Goal: Task Accomplishment & Management: Use online tool/utility

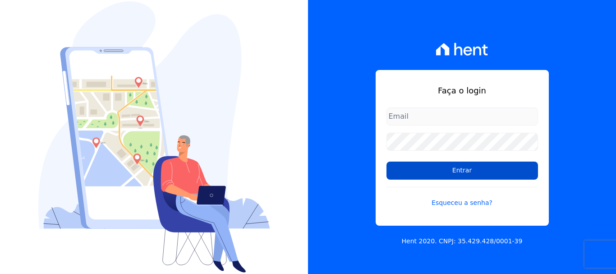
type input "[EMAIL_ADDRESS][PERSON_NAME][DOMAIN_NAME]"
click at [475, 173] on input "Entrar" at bounding box center [461, 170] width 151 height 18
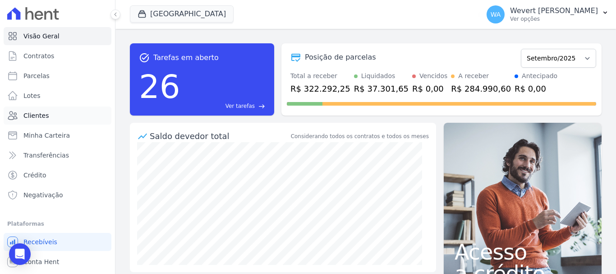
click at [39, 114] on span "Clientes" at bounding box center [35, 115] width 25 height 9
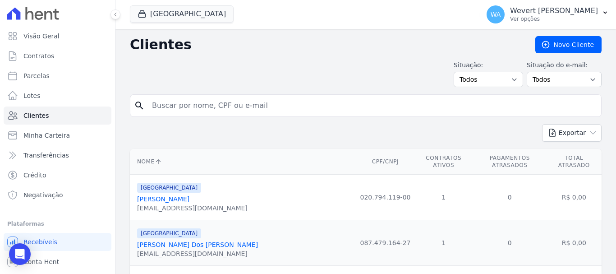
click at [208, 104] on input "search" at bounding box center [372, 105] width 451 height 18
paste input "[PERSON_NAME]"
type input "[PERSON_NAME]"
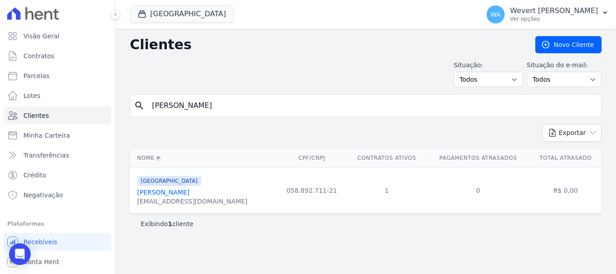
click at [189, 189] on link "[PERSON_NAME]" at bounding box center [163, 191] width 52 height 7
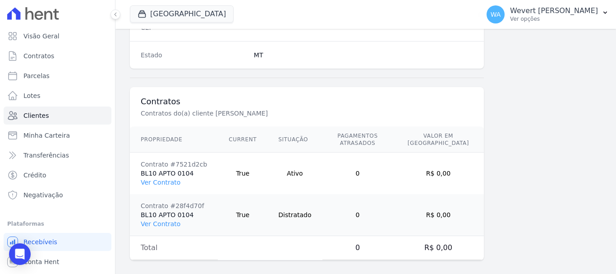
scroll to position [611, 0]
click at [161, 178] on link "Ver Contrato" at bounding box center [161, 181] width 40 height 7
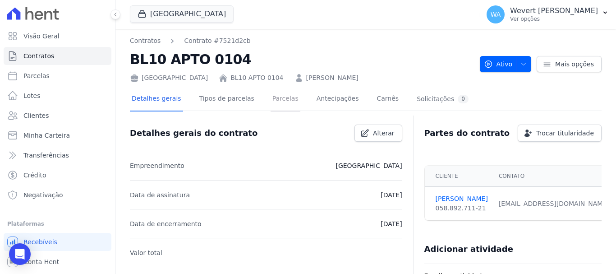
click at [281, 99] on link "Parcelas" at bounding box center [285, 99] width 30 height 24
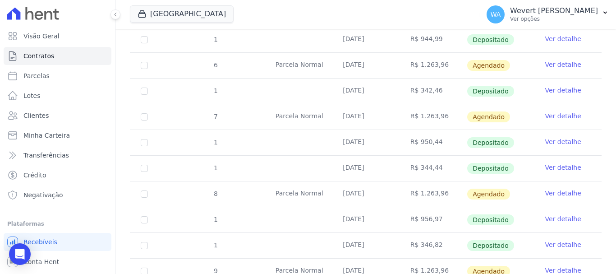
scroll to position [571, 0]
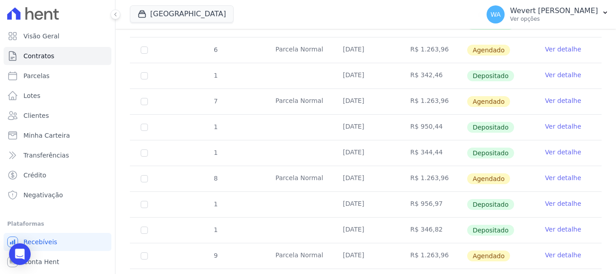
click at [552, 122] on link "Ver detalhe" at bounding box center [563, 126] width 36 height 9
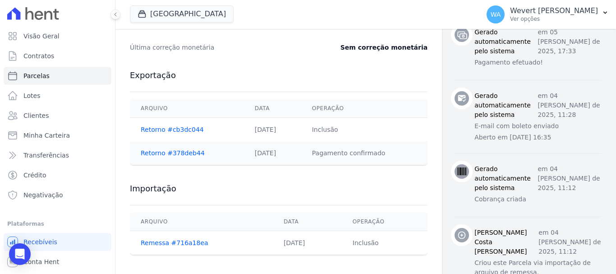
scroll to position [457, 0]
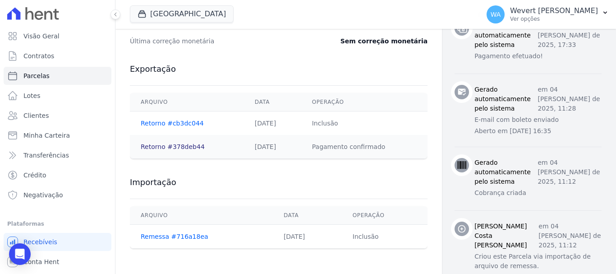
click at [167, 144] on link "Retorno #378deb44" at bounding box center [173, 146] width 64 height 7
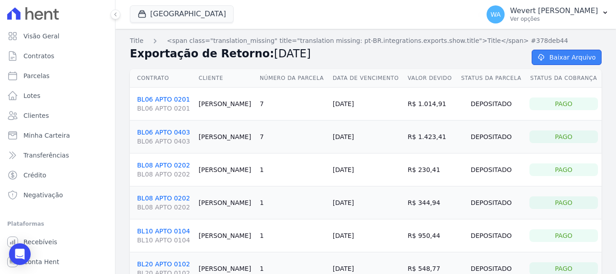
click at [576, 54] on link "Baixar Arquivo" at bounding box center [566, 57] width 70 height 15
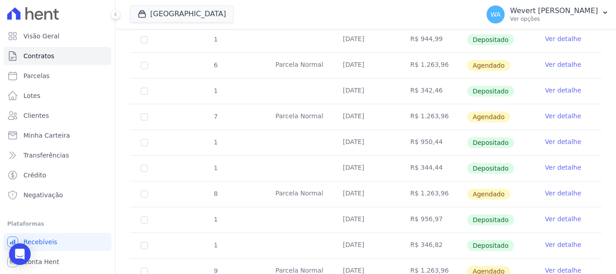
scroll to position [601, 0]
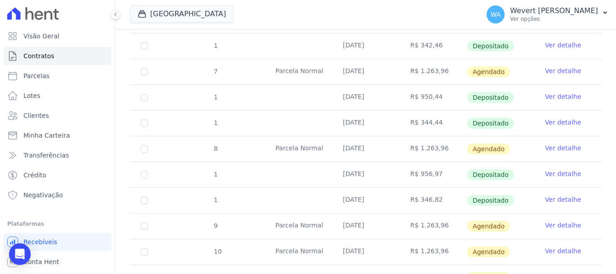
click at [557, 118] on link "Ver detalhe" at bounding box center [563, 122] width 36 height 9
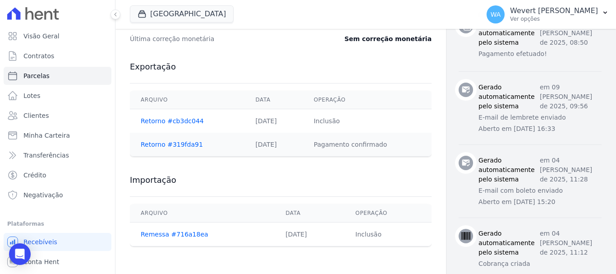
scroll to position [496, 0]
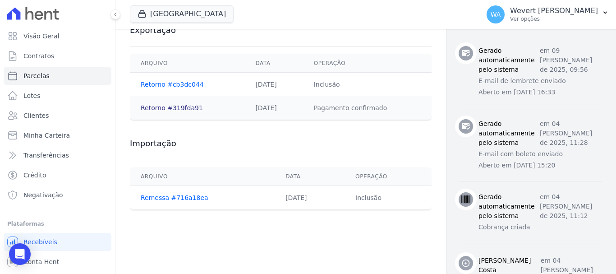
click at [169, 106] on link "Retorno #319fda91" at bounding box center [172, 107] width 62 height 7
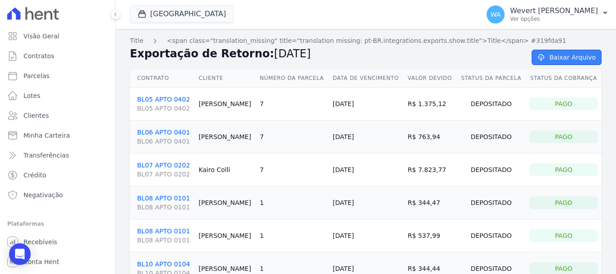
click at [564, 57] on link "Baixar Arquivo" at bounding box center [566, 57] width 70 height 15
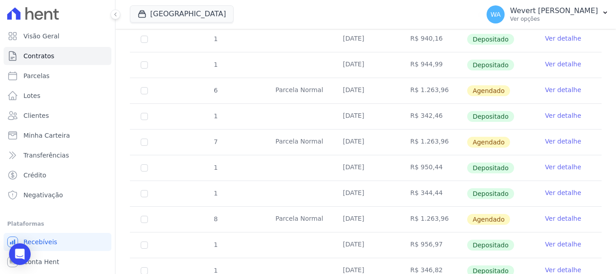
scroll to position [571, 0]
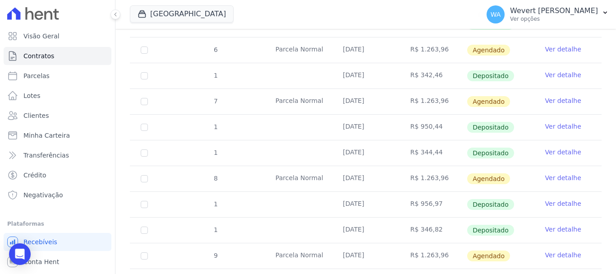
click at [557, 122] on link "Ver detalhe" at bounding box center [563, 126] width 36 height 9
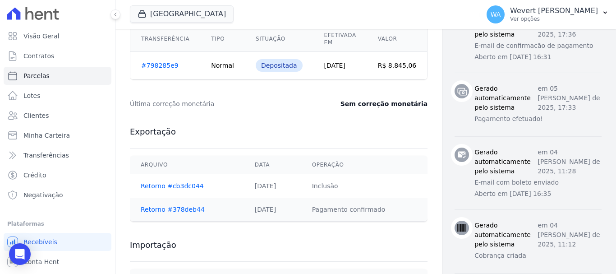
scroll to position [457, 0]
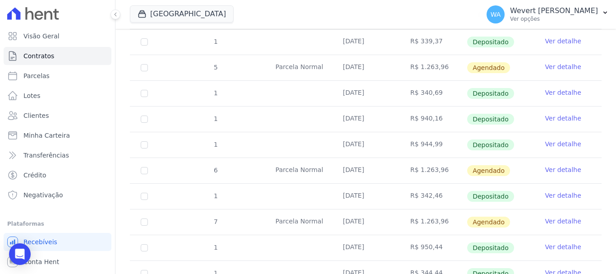
scroll to position [571, 0]
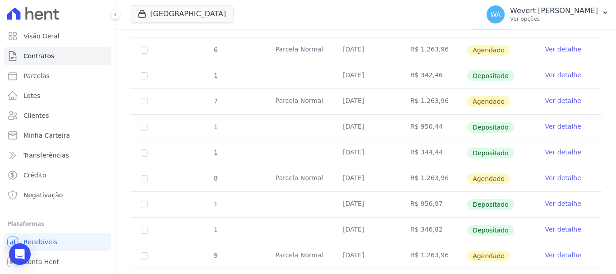
click at [556, 147] on link "Ver detalhe" at bounding box center [563, 151] width 36 height 9
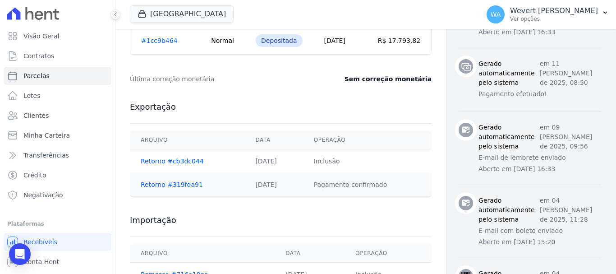
scroll to position [421, 0]
